Goal: Information Seeking & Learning: Learn about a topic

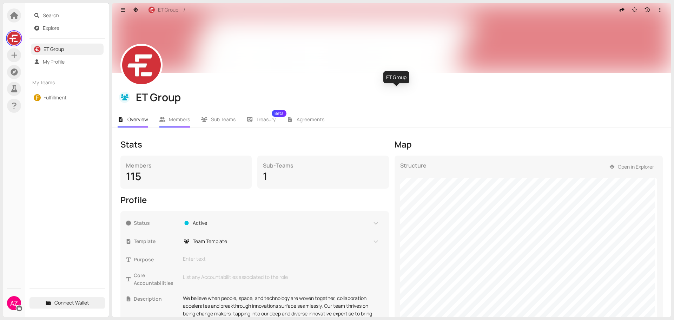
click at [180, 120] on span "Members" at bounding box center [179, 119] width 21 height 7
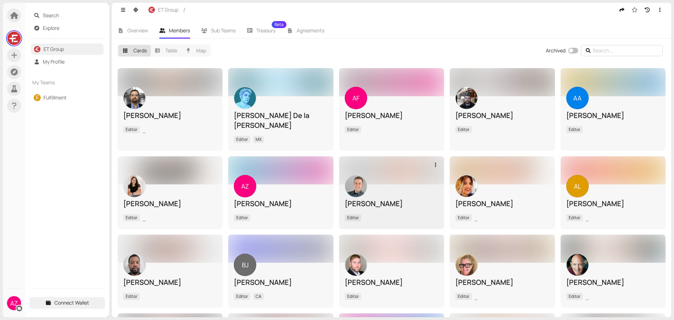
click at [393, 193] on div "[PERSON_NAME] Editor" at bounding box center [392, 207] width 94 height 34
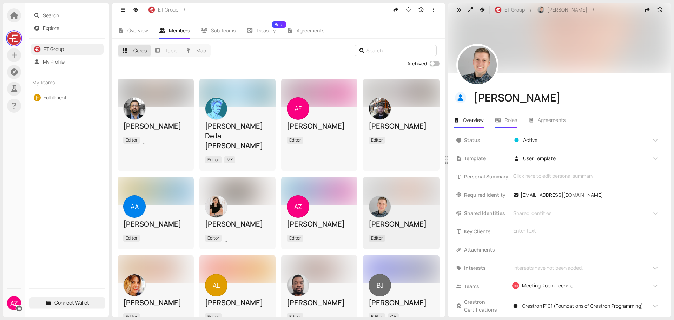
click at [513, 119] on span "Roles" at bounding box center [511, 120] width 12 height 7
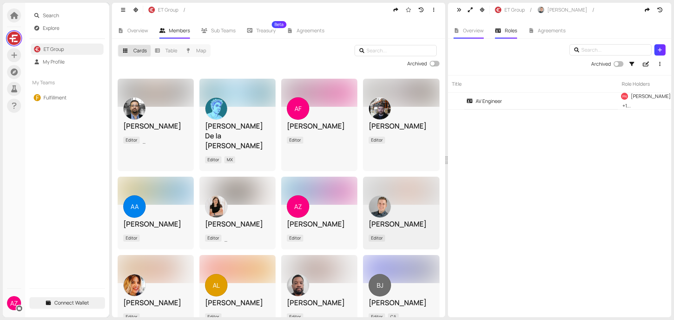
click at [471, 28] on span "Overview" at bounding box center [473, 30] width 21 height 7
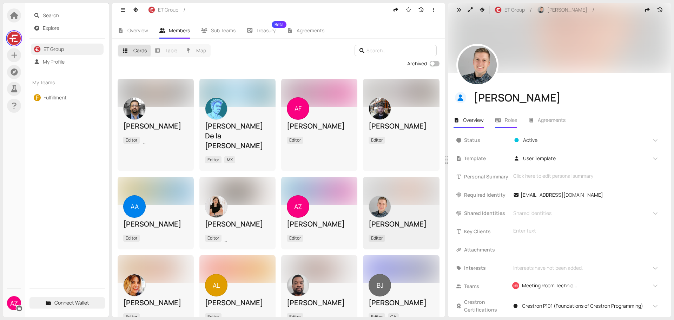
click at [507, 120] on span "Roles" at bounding box center [511, 120] width 12 height 7
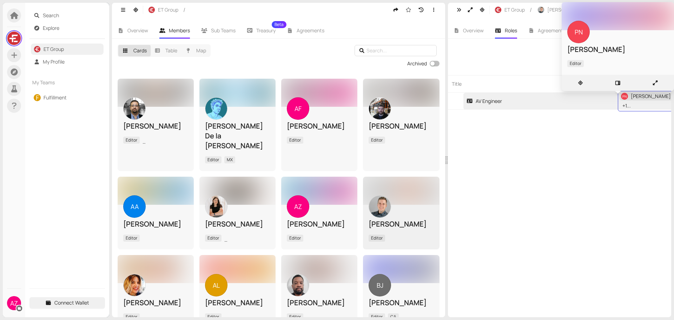
click at [648, 100] on span "PN [PERSON_NAME]" at bounding box center [646, 96] width 53 height 8
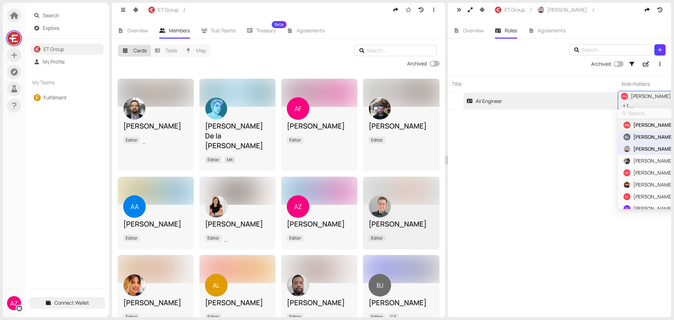
click at [637, 124] on span "[PERSON_NAME]" at bounding box center [654, 125] width 40 height 8
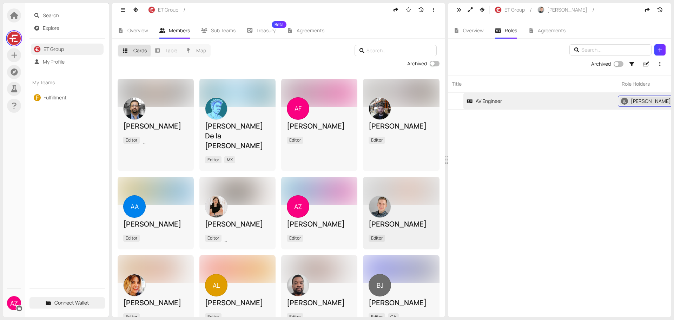
click at [640, 102] on span "[PERSON_NAME]" at bounding box center [651, 101] width 40 height 8
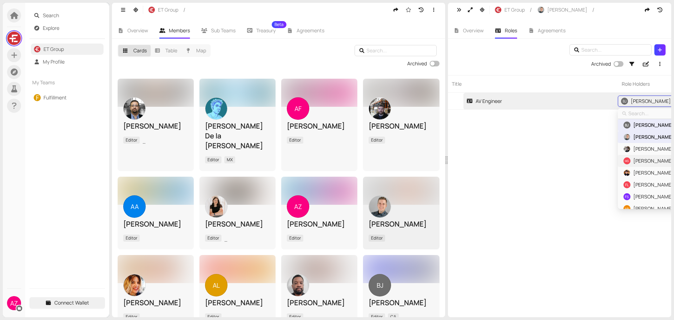
scroll to position [30, 0]
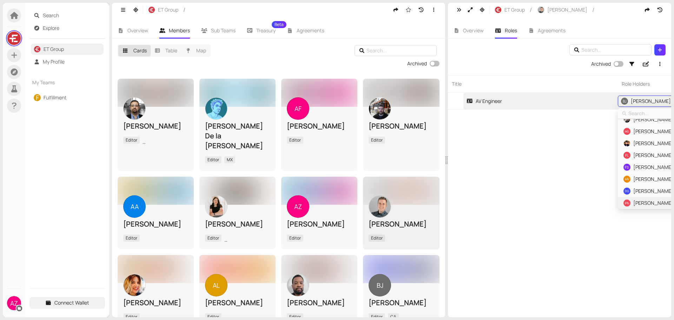
click at [647, 202] on span "[PERSON_NAME]" at bounding box center [654, 203] width 40 height 8
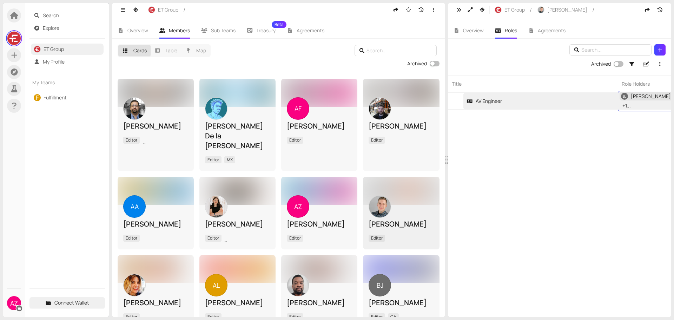
click at [639, 100] on span "[PERSON_NAME]" at bounding box center [651, 96] width 40 height 8
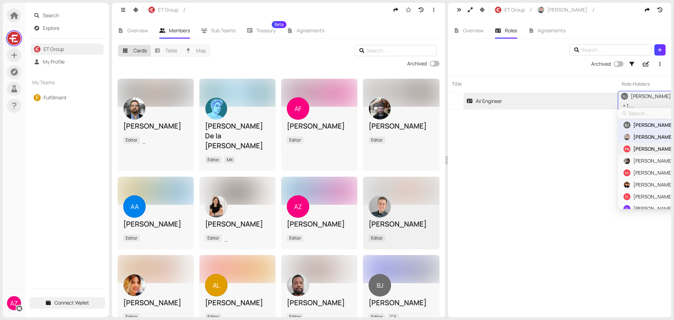
click at [644, 148] on span "[PERSON_NAME]" at bounding box center [654, 149] width 40 height 8
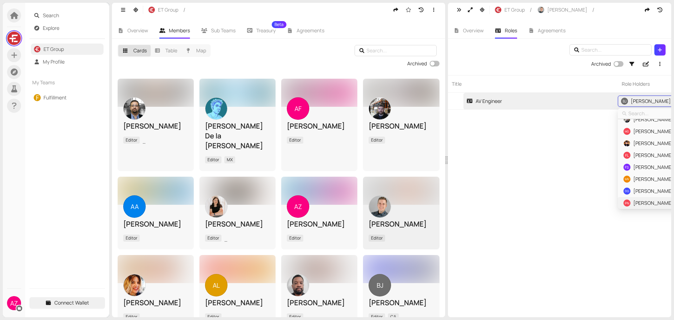
click at [642, 200] on span "[PERSON_NAME]" at bounding box center [654, 203] width 40 height 8
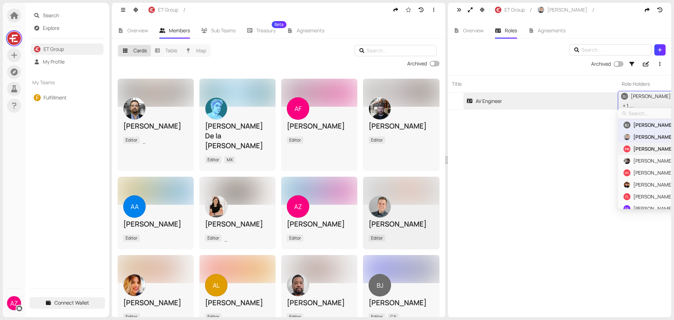
click at [645, 148] on span "[PERSON_NAME]" at bounding box center [654, 149] width 40 height 8
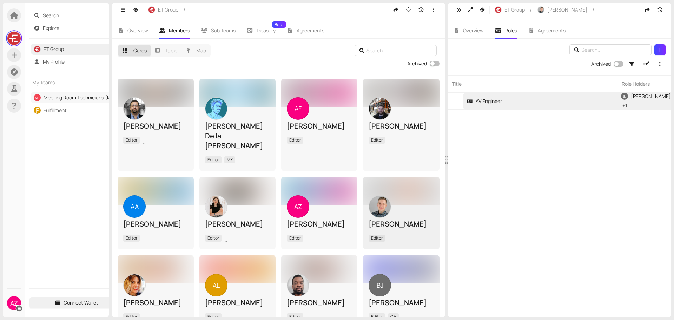
click at [73, 98] on link "Meeting Room Technicians (MRT)" at bounding box center [82, 97] width 76 height 7
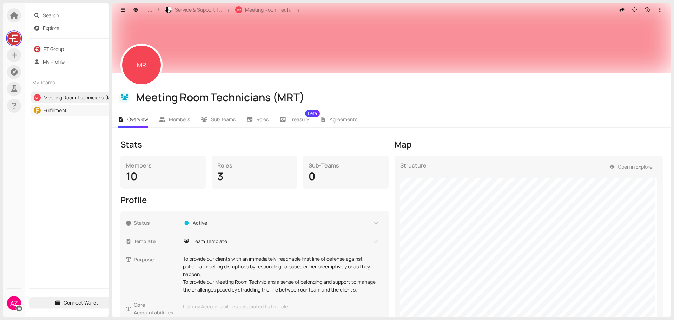
click at [51, 113] on link "Fulfillment" at bounding box center [55, 110] width 23 height 7
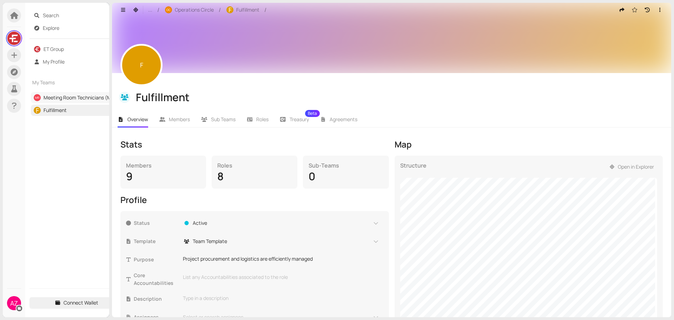
click at [57, 98] on link "Meeting Room Technicians (MRT)" at bounding box center [82, 97] width 76 height 7
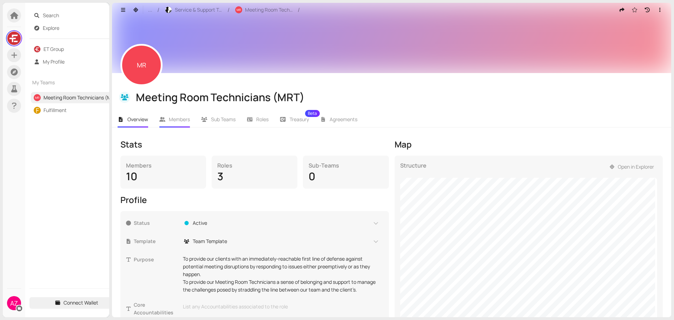
click at [170, 118] on span "Members" at bounding box center [179, 119] width 21 height 7
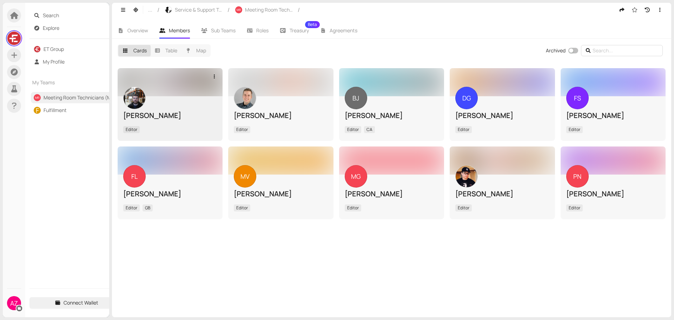
click at [196, 88] on div at bounding box center [170, 82] width 105 height 28
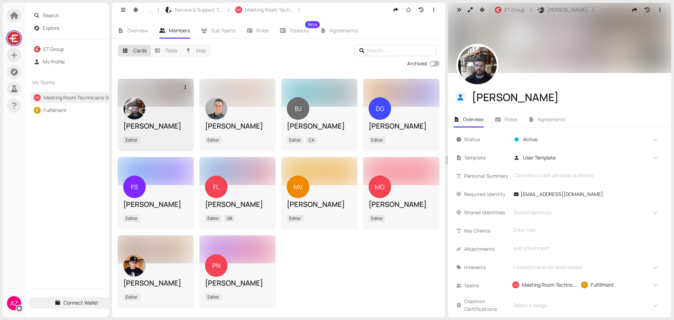
click at [186, 88] on icon "button" at bounding box center [185, 87] width 6 height 5
click at [502, 121] on li "Roles" at bounding box center [506, 119] width 33 height 16
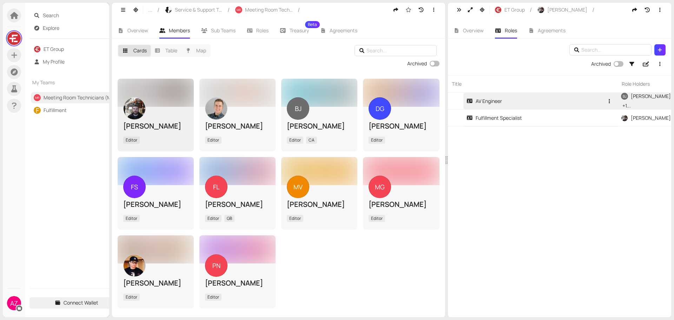
click at [596, 107] on link "AV Engineer" at bounding box center [535, 101] width 137 height 17
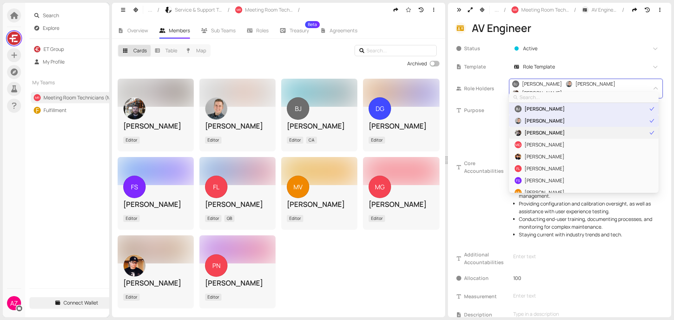
click at [652, 132] on icon "check" at bounding box center [652, 132] width 5 height 5
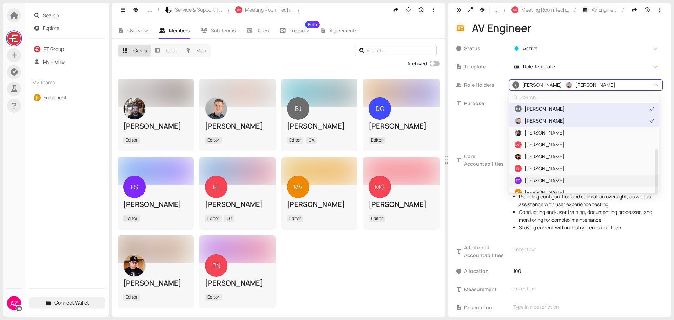
scroll to position [30, 0]
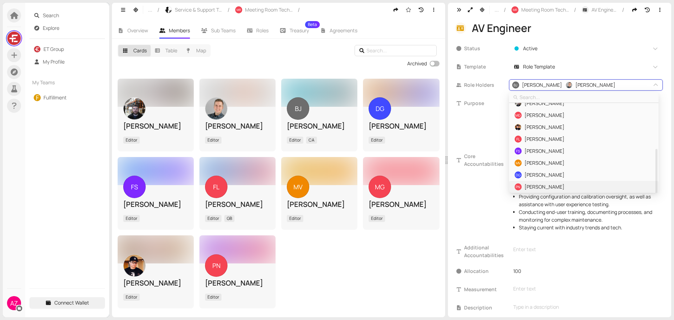
click at [649, 187] on span "PN [PERSON_NAME]" at bounding box center [584, 187] width 141 height 8
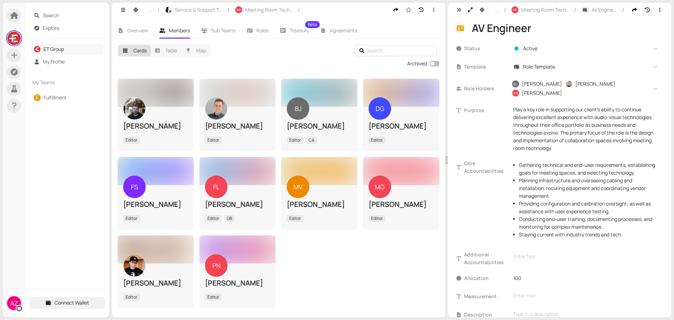
click at [64, 51] on link "ET Group" at bounding box center [54, 49] width 20 height 7
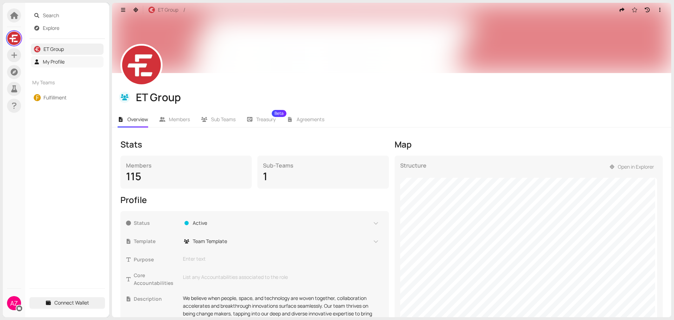
click at [53, 61] on link "My Profile" at bounding box center [54, 61] width 22 height 7
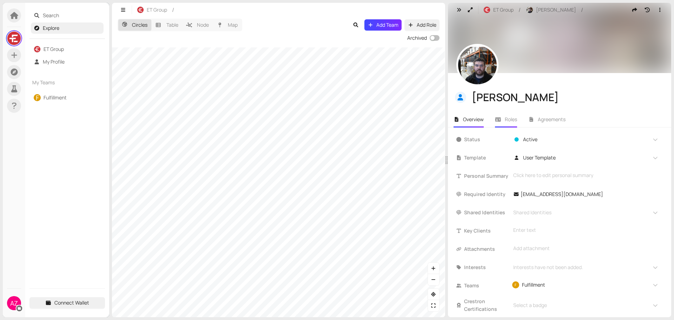
click at [518, 119] on li "Roles" at bounding box center [506, 119] width 33 height 16
